Goal: Task Accomplishment & Management: Use online tool/utility

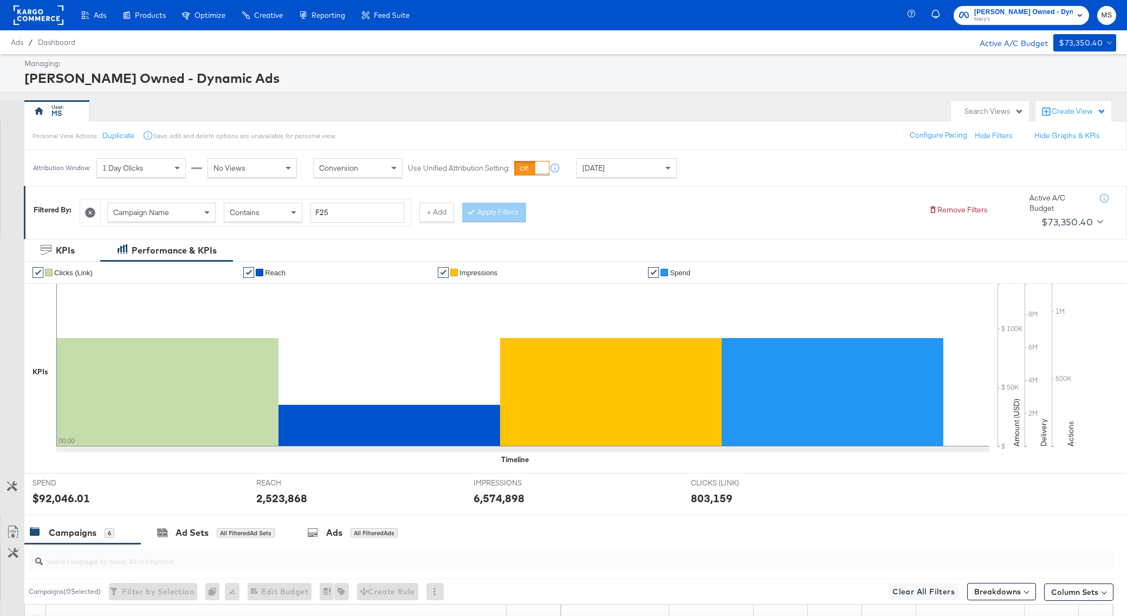
click at [1071, 12] on span "[PERSON_NAME] Owned - Dynamic Ads" at bounding box center [1023, 12] width 99 height 11
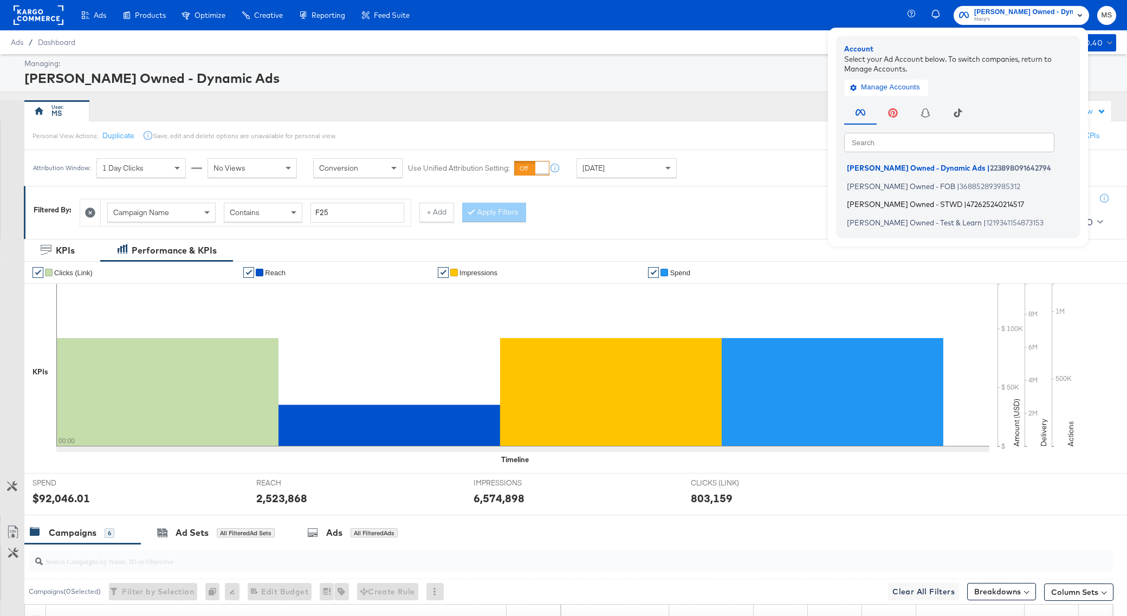
click at [964, 204] on span "|" at bounding box center [965, 204] width 3 height 9
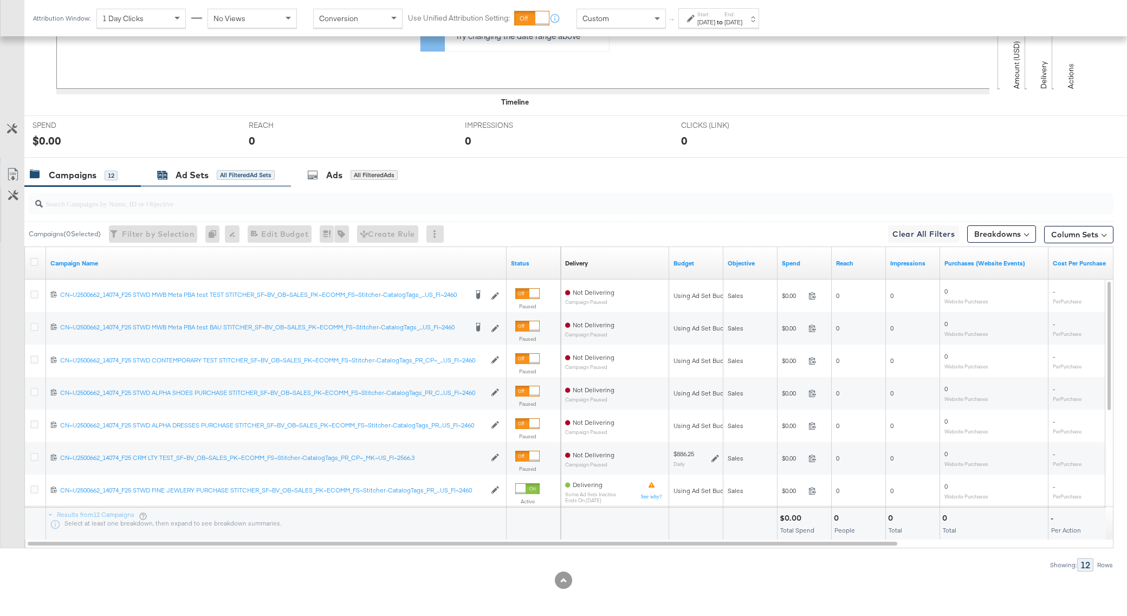
scroll to position [358, 0]
click at [523, 260] on link "Status" at bounding box center [534, 263] width 46 height 9
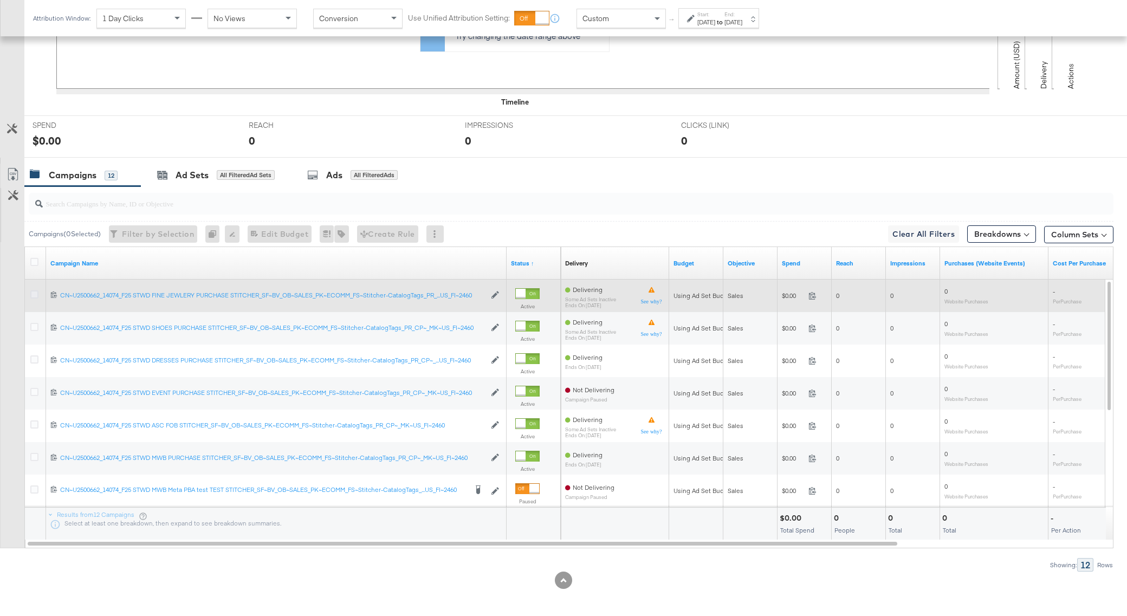
click at [37, 294] on icon at bounding box center [34, 294] width 8 height 8
click at [0, 0] on input "checkbox" at bounding box center [0, 0] width 0 height 0
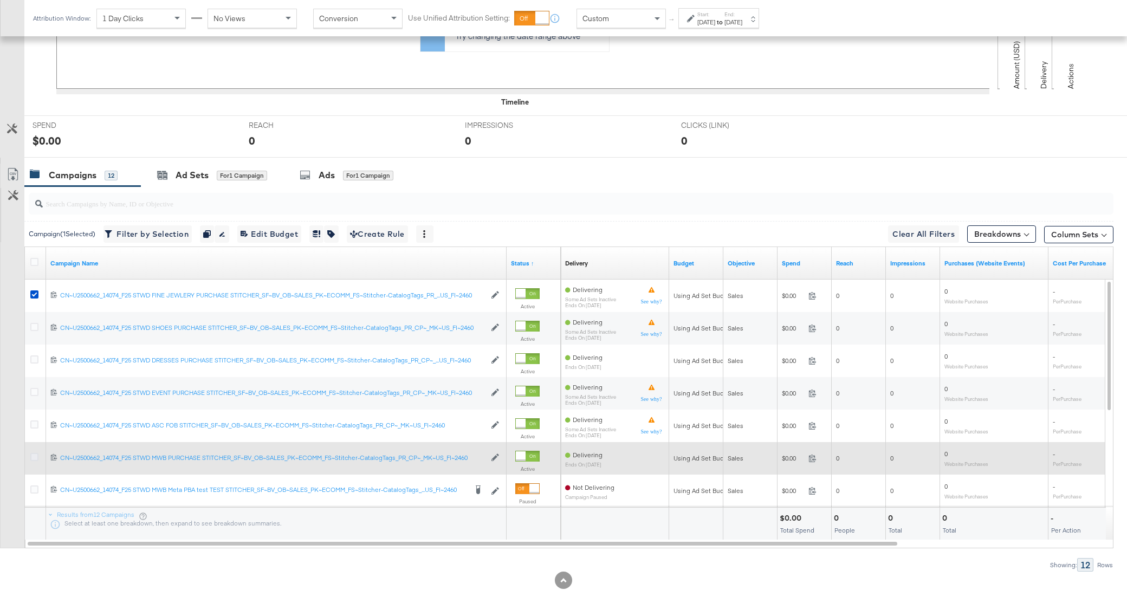
click at [36, 458] on icon at bounding box center [34, 457] width 8 height 8
click at [0, 0] on input "checkbox" at bounding box center [0, 0] width 0 height 0
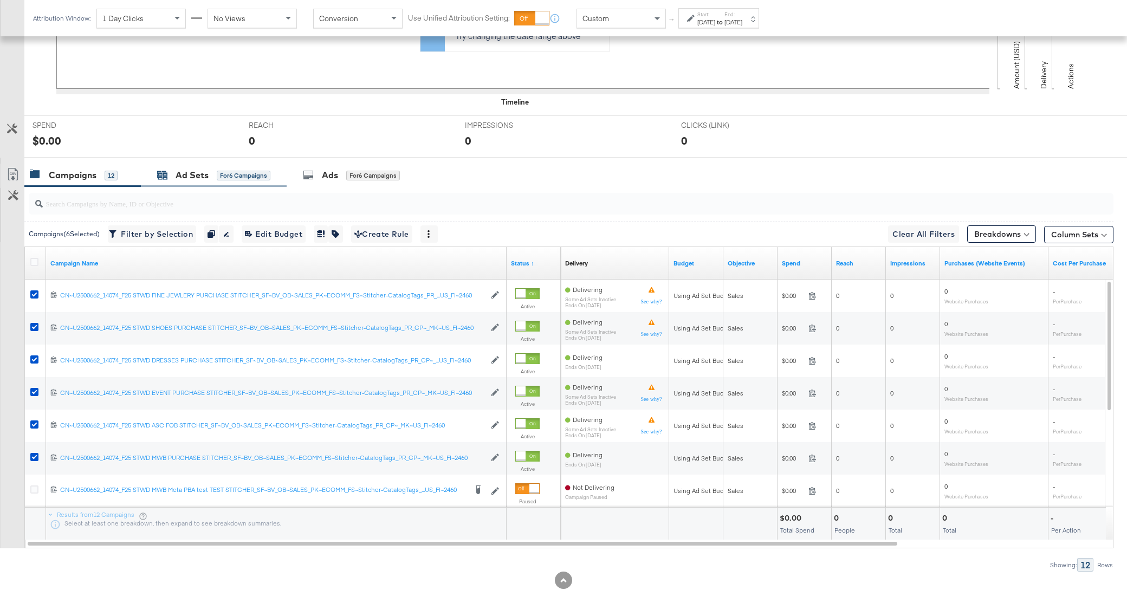
click at [190, 169] on div "Ad Sets" at bounding box center [192, 175] width 33 height 12
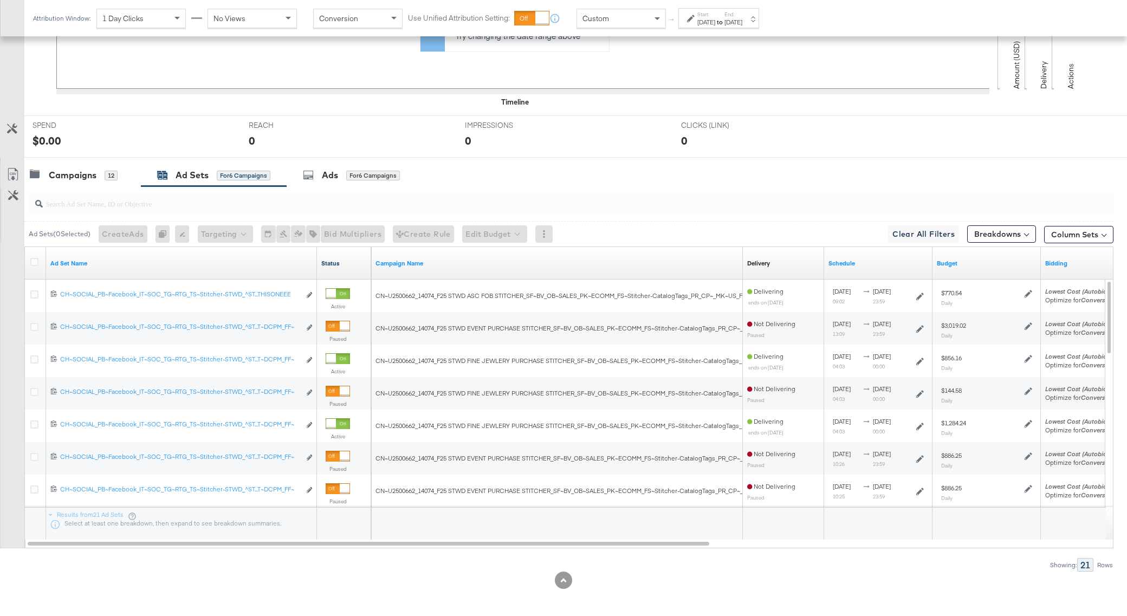
click at [338, 264] on link "Status" at bounding box center [344, 263] width 46 height 9
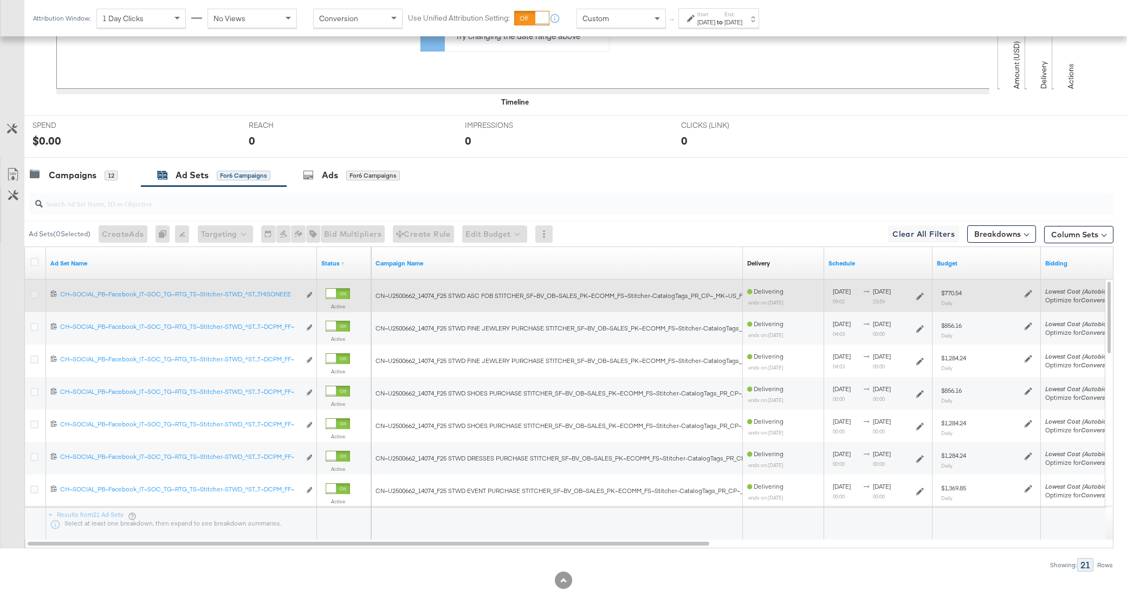
click at [35, 291] on icon at bounding box center [34, 294] width 8 height 8
click at [0, 0] on input "checkbox" at bounding box center [0, 0] width 0 height 0
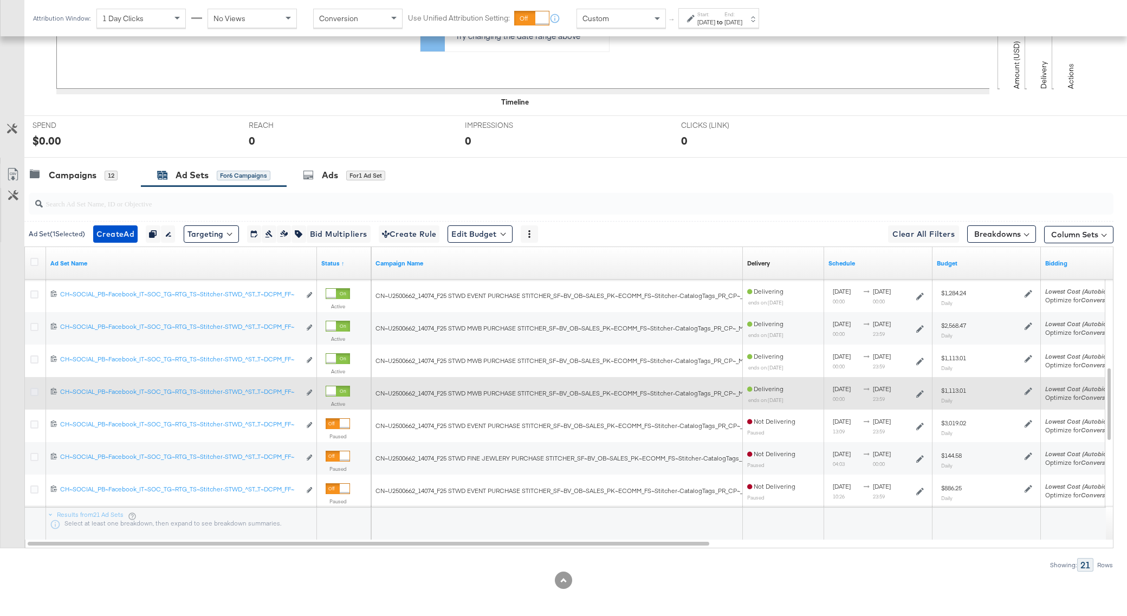
click at [35, 390] on icon at bounding box center [34, 392] width 8 height 8
click at [0, 0] on input "checkbox" at bounding box center [0, 0] width 0 height 0
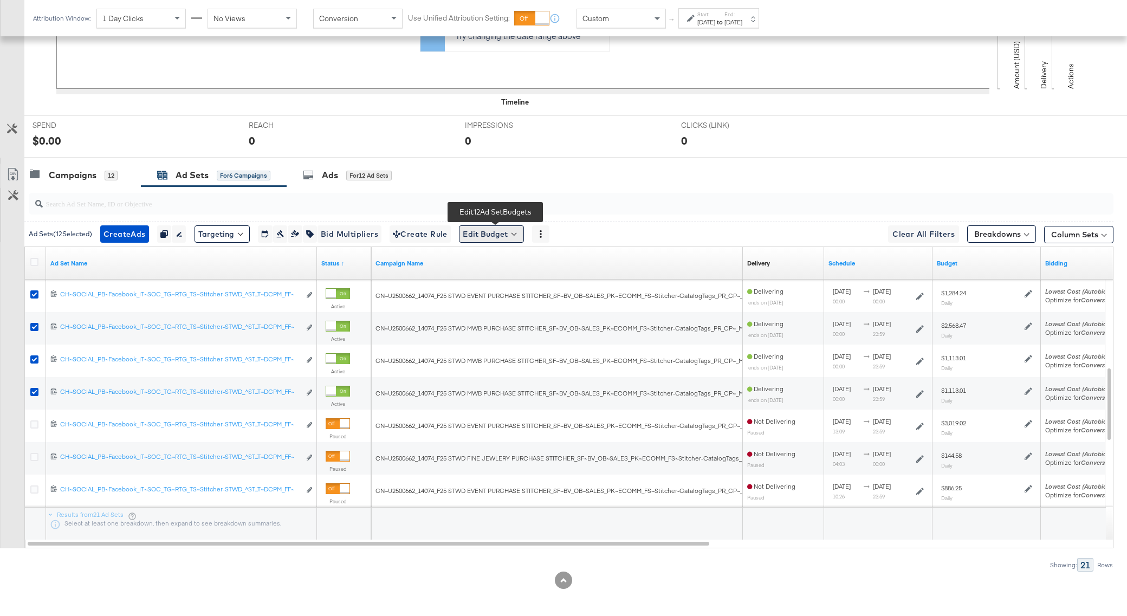
click at [508, 232] on button "Edit Budget" at bounding box center [491, 233] width 65 height 17
drag, startPoint x: 504, startPoint y: 283, endPoint x: 502, endPoint y: 262, distance: 21.3
click at [502, 262] on ul "Edit Ad Set Budget Edit Ad Set Spend Limits" at bounding box center [508, 275] width 98 height 43
click at [502, 262] on span "Edit Ad Set Budget" at bounding box center [495, 262] width 62 height 14
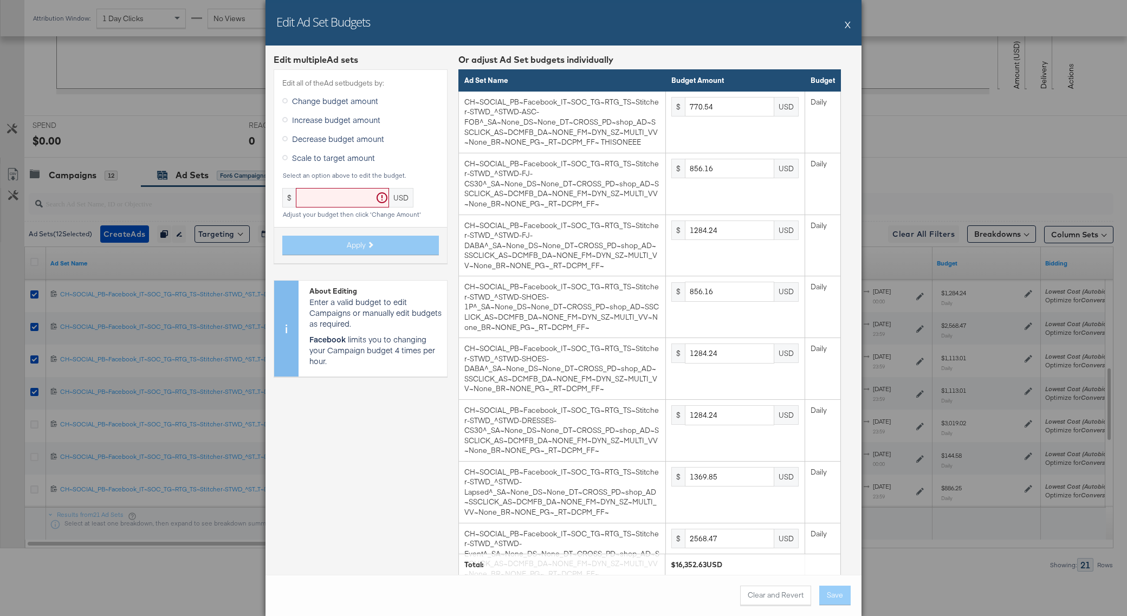
click at [328, 160] on span "Scale to target amount" at bounding box center [333, 157] width 83 height 11
click at [0, 0] on input "Scale to target amount" at bounding box center [0, 0] width 0 height 0
click at [319, 199] on input "text" at bounding box center [342, 198] width 93 height 20
click at [306, 203] on input "text" at bounding box center [342, 198] width 93 height 20
paste input "16352.62"
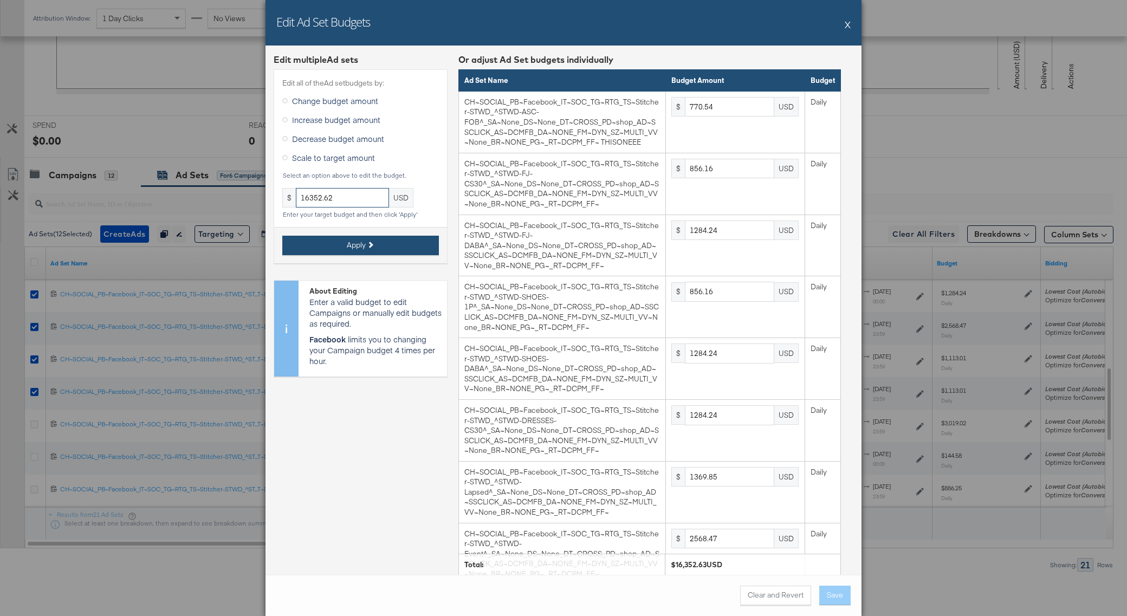
type input "16352.62"
click at [346, 243] on button "Apply" at bounding box center [360, 246] width 157 height 20
drag, startPoint x: 849, startPoint y: 27, endPoint x: 758, endPoint y: 604, distance: 584.7
click at [758, 604] on div "Edit Ad Set Budgets X Edit multiple Ad set s Edit all of the Ad set budgets by:…" at bounding box center [563, 308] width 596 height 616
click at [759, 604] on button "Clear and Revert" at bounding box center [775, 596] width 71 height 20
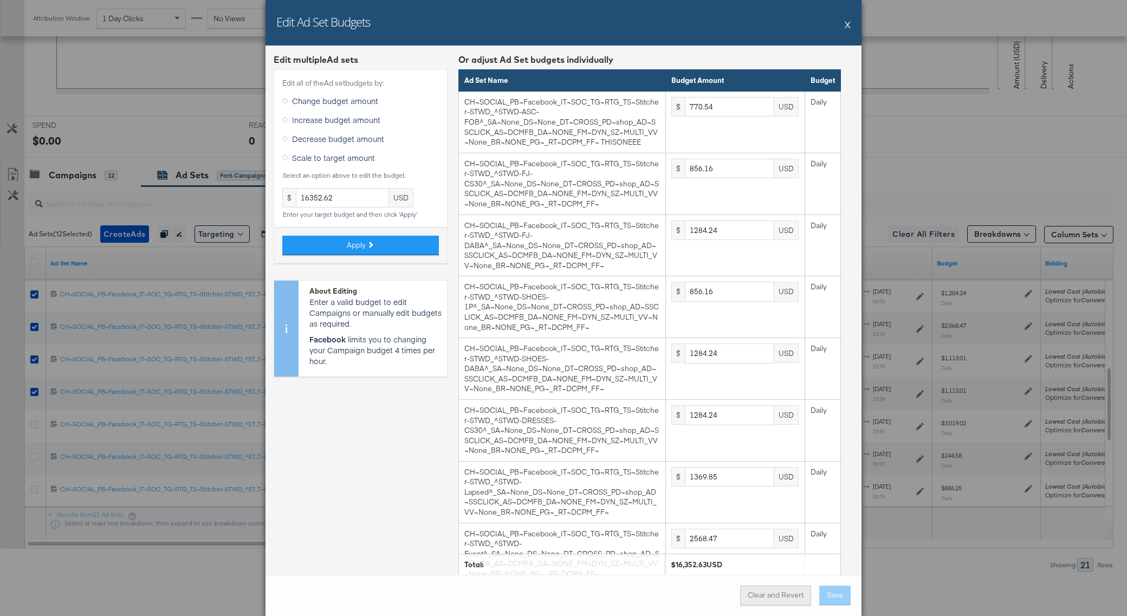
click at [763, 595] on button "Clear and Revert" at bounding box center [775, 596] width 71 height 20
click at [853, 23] on div "Edit Ad Set Budgets X" at bounding box center [563, 23] width 596 height 46
click at [847, 23] on button "X" at bounding box center [848, 25] width 6 height 22
